Goal: Task Accomplishment & Management: Complete application form

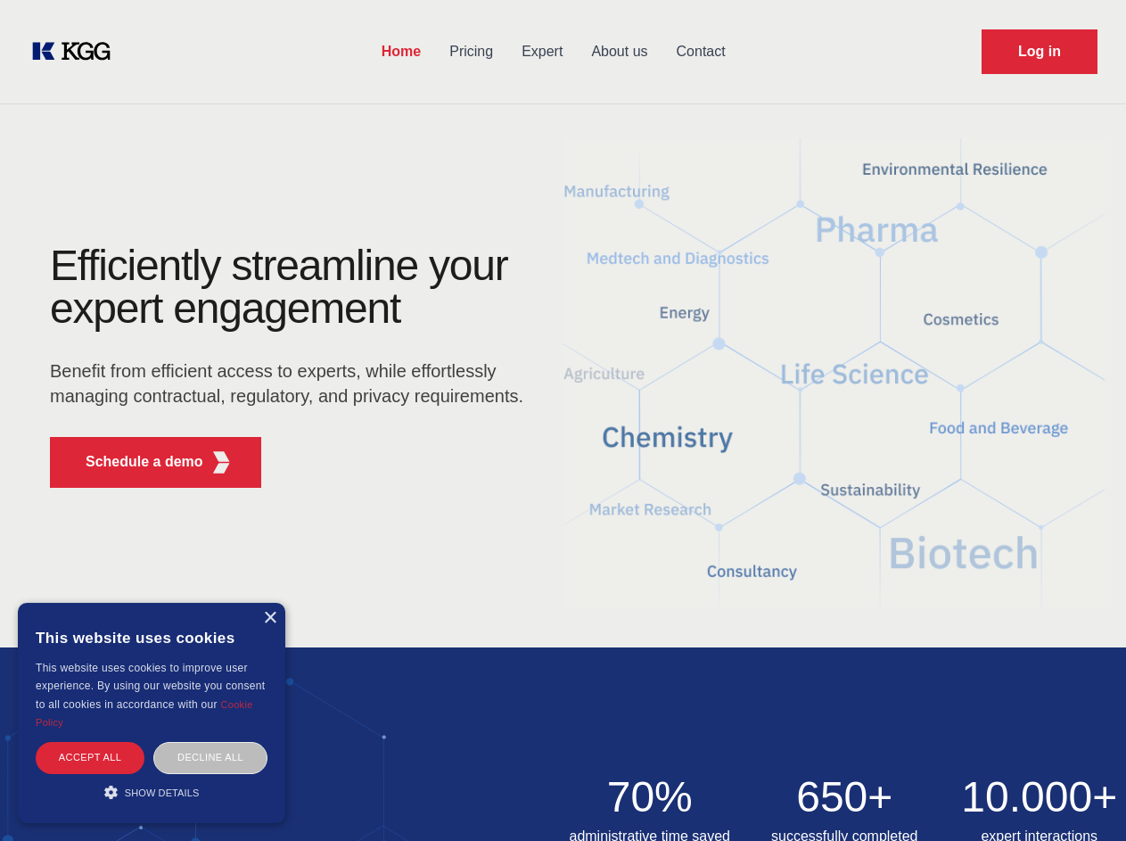
click at [563, 420] on div "Efficiently streamline your expert engagement Benefit from efficient access to …" at bounding box center [292, 373] width 542 height 258
click at [134, 462] on p "Schedule a demo" at bounding box center [145, 461] width 118 height 21
click at [269, 618] on div "× This website uses cookies This website uses cookies to improve user experienc…" at bounding box center [151, 713] width 267 height 220
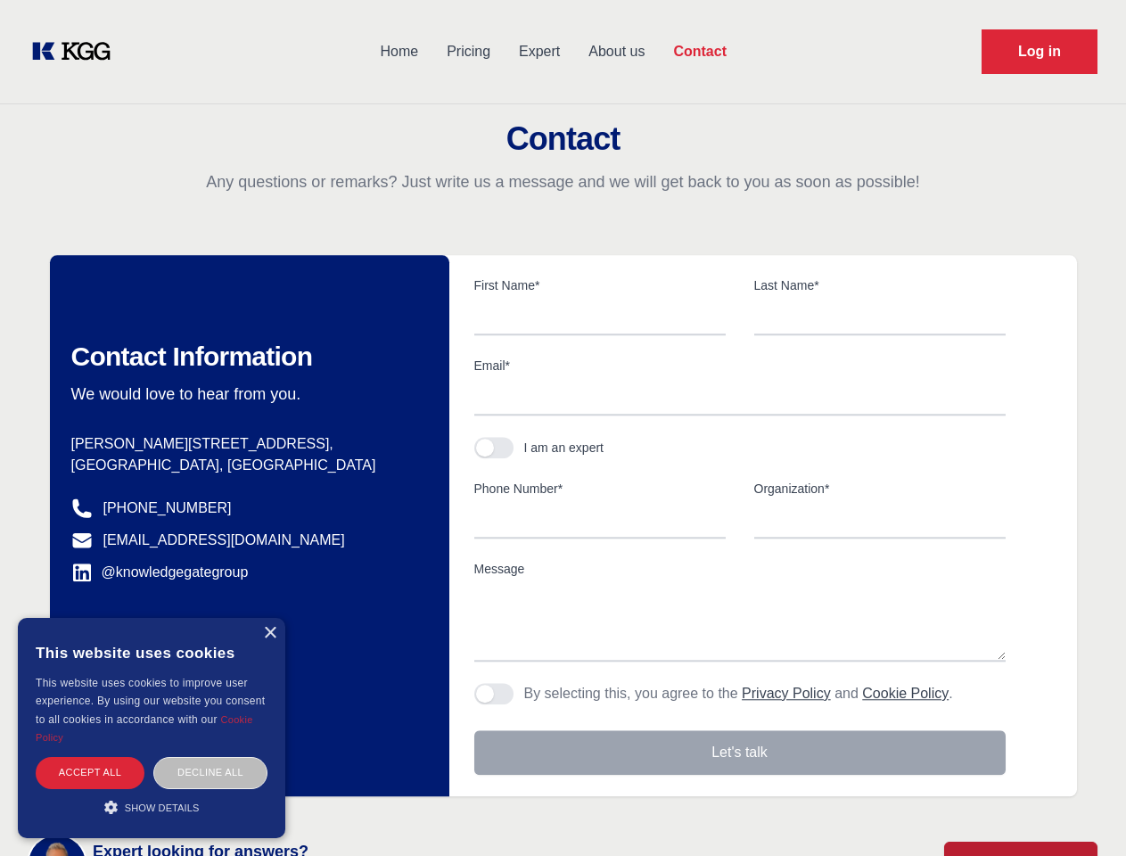
click at [90, 757] on div "Accept all" at bounding box center [90, 772] width 109 height 31
click at [210, 757] on div "Decline all" at bounding box center [210, 772] width 114 height 31
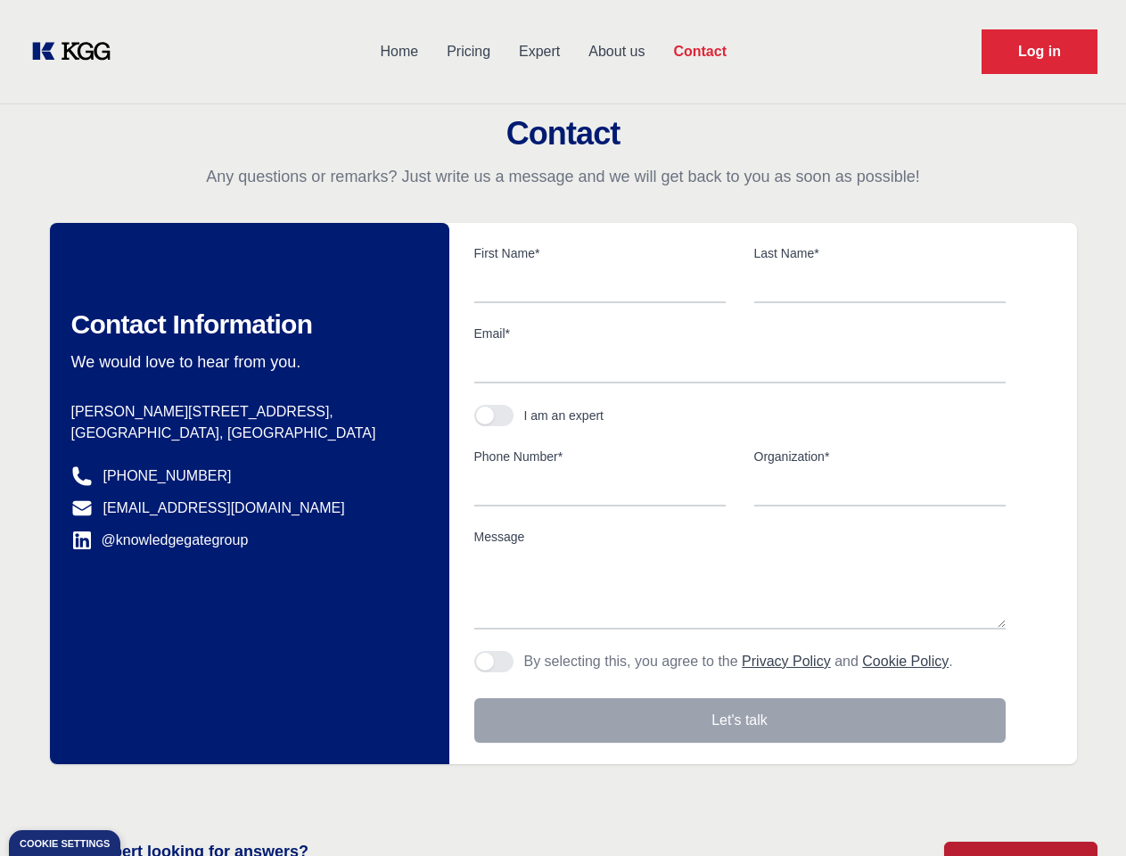
click at [152, 792] on main "Contact Any questions or remarks? Just write us a message and we will get back …" at bounding box center [563, 464] width 1126 height 928
